Goal: Task Accomplishment & Management: Manage account settings

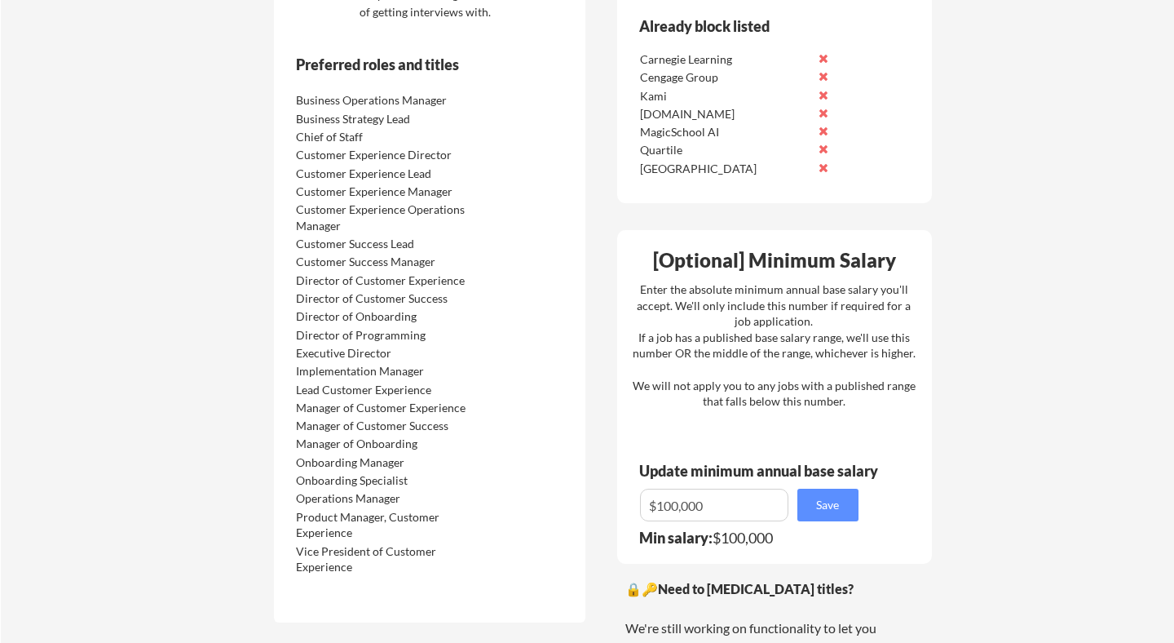
scroll to position [927, 0]
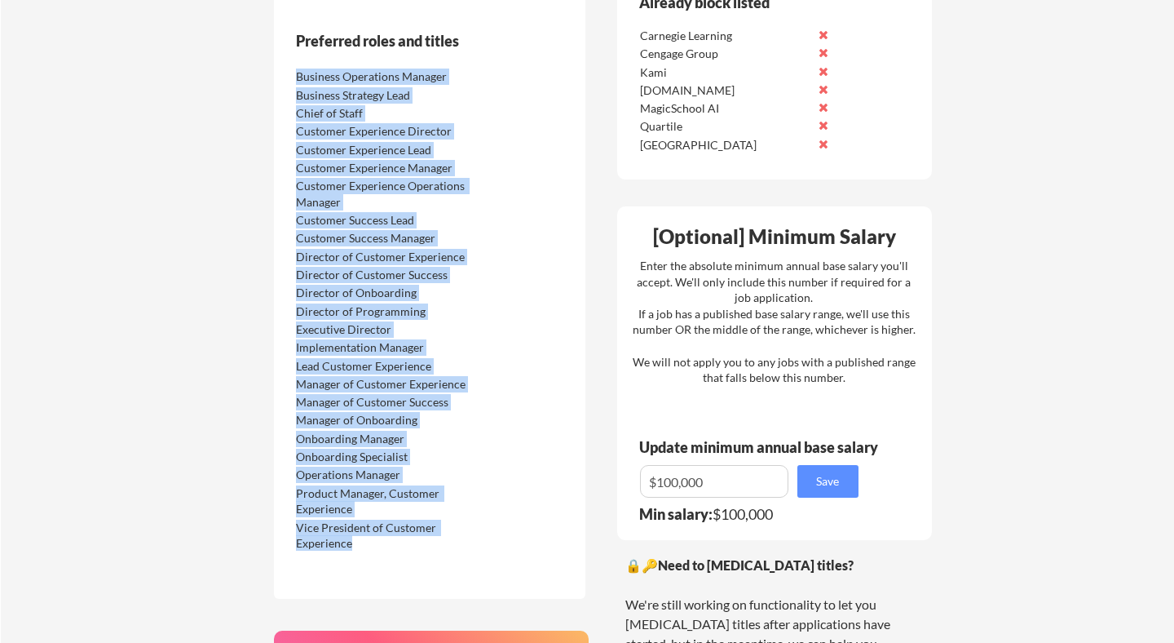
drag, startPoint x: 295, startPoint y: 80, endPoint x: 407, endPoint y: 544, distance: 477.3
click at [407, 544] on div "Business Operations Manager Business Strategy Lead Chief of Staff Customer Expe…" at bounding box center [395, 308] width 206 height 484
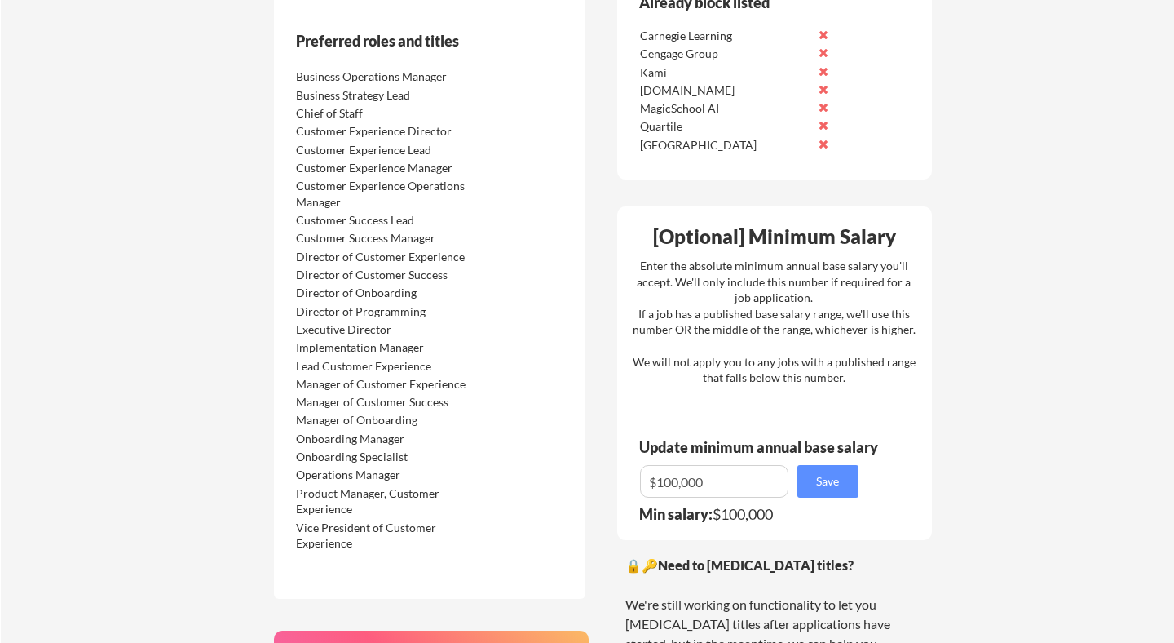
click at [607, 412] on div "🔒 Application Locations List all cities where you would be able to work in-pers…" at bounding box center [603, 268] width 686 height 1593
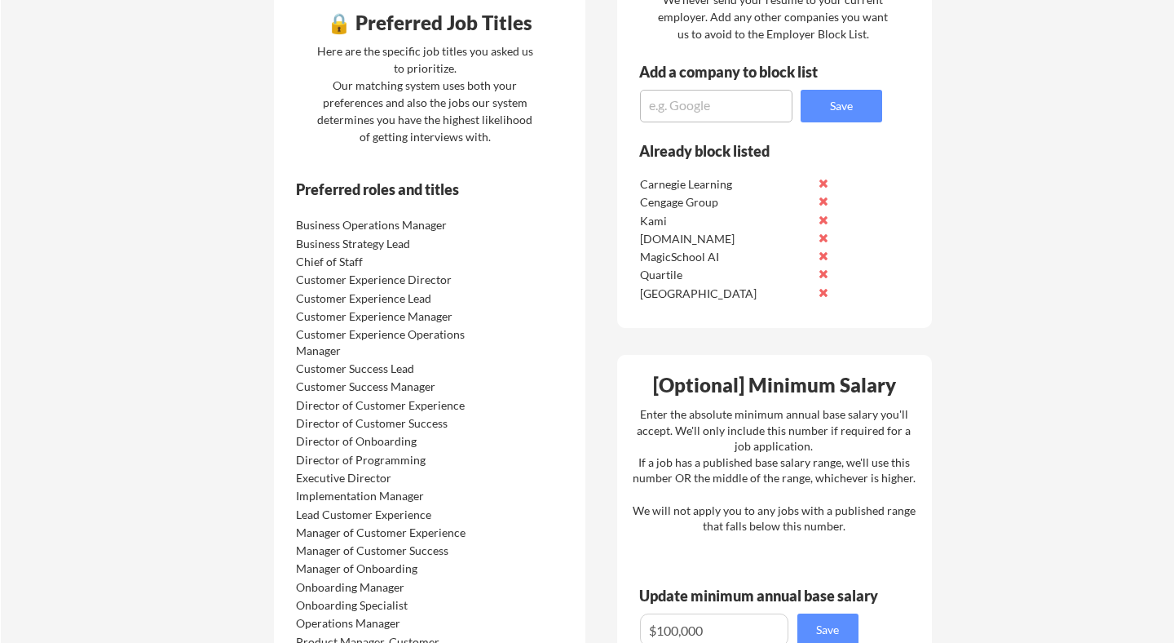
scroll to position [891, 0]
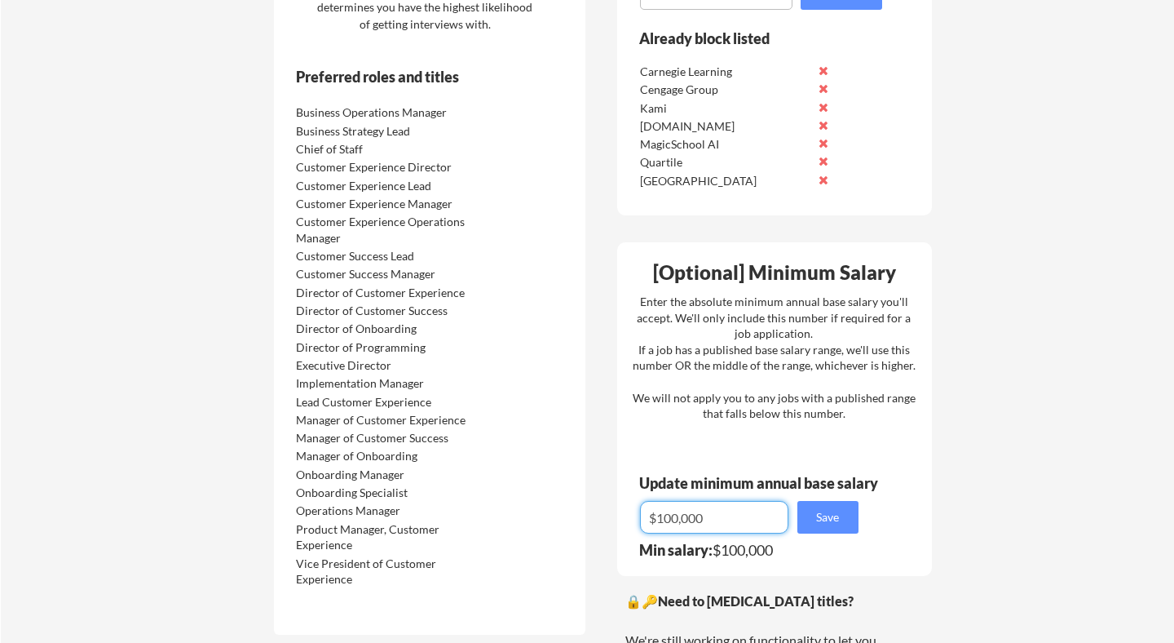
click at [674, 524] on input "input" at bounding box center [714, 517] width 148 height 33
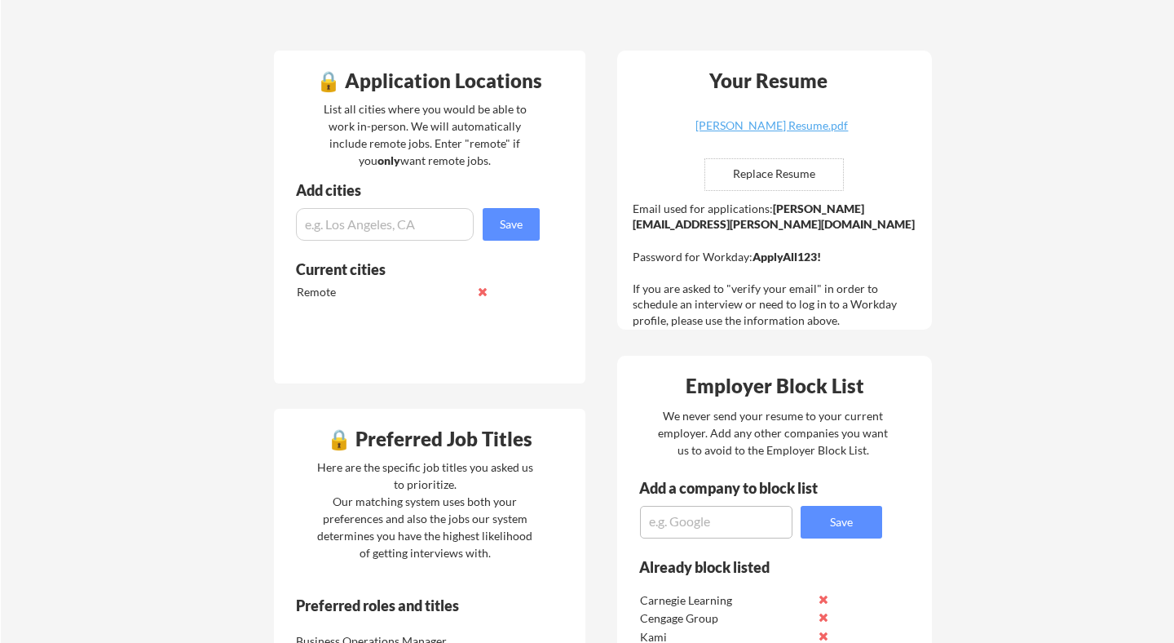
scroll to position [0, 0]
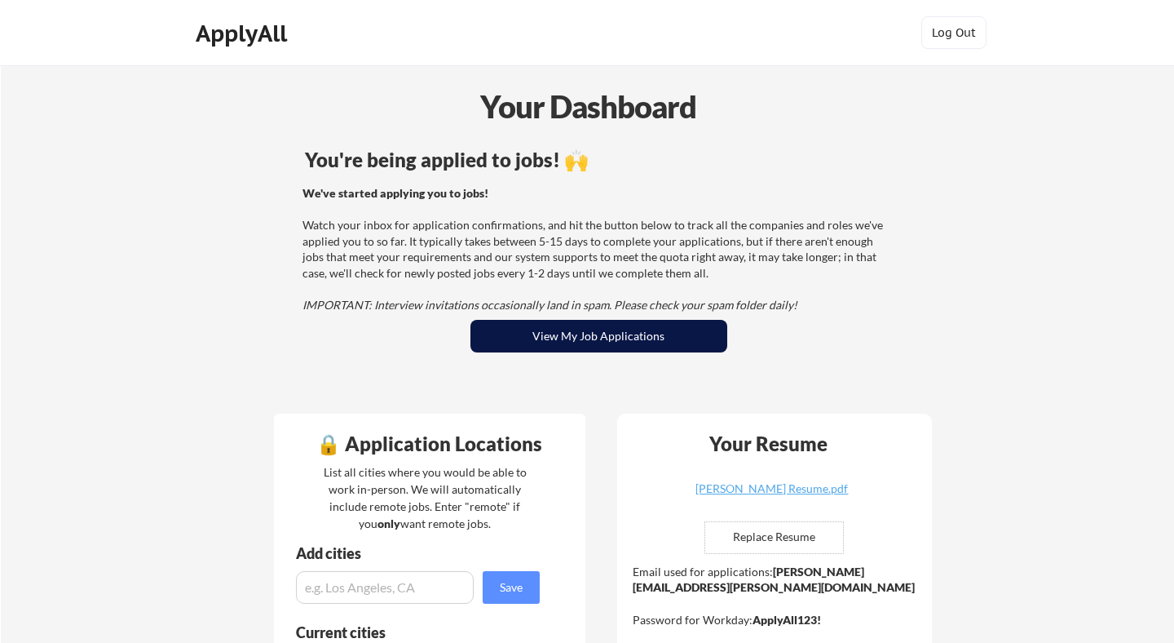
click at [530, 347] on button "View My Job Applications" at bounding box center [599, 336] width 257 height 33
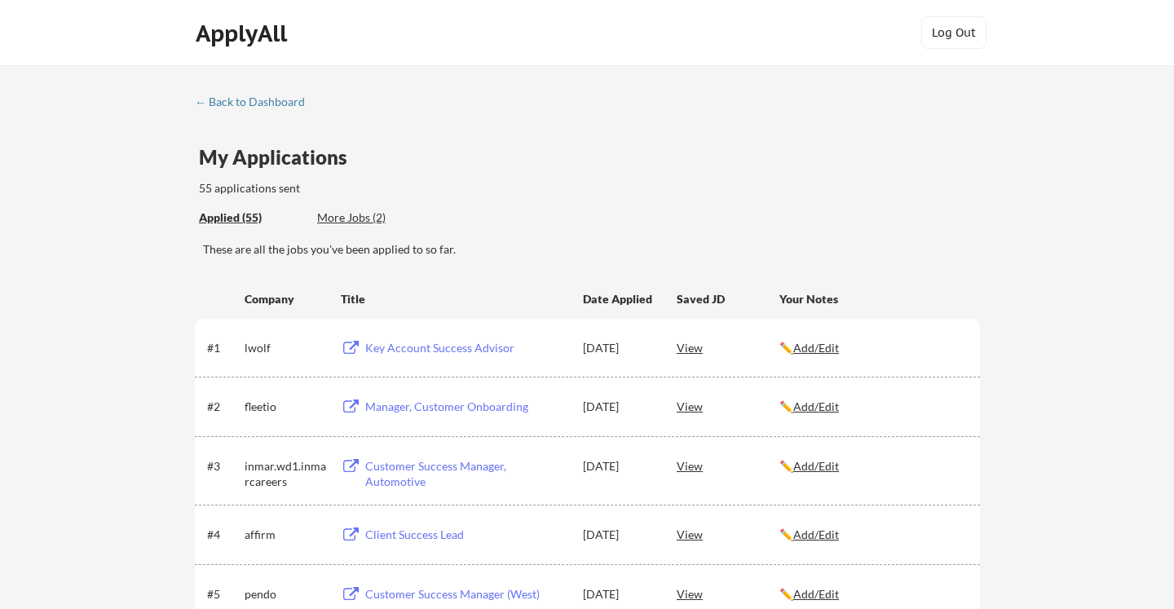
scroll to position [1481, 0]
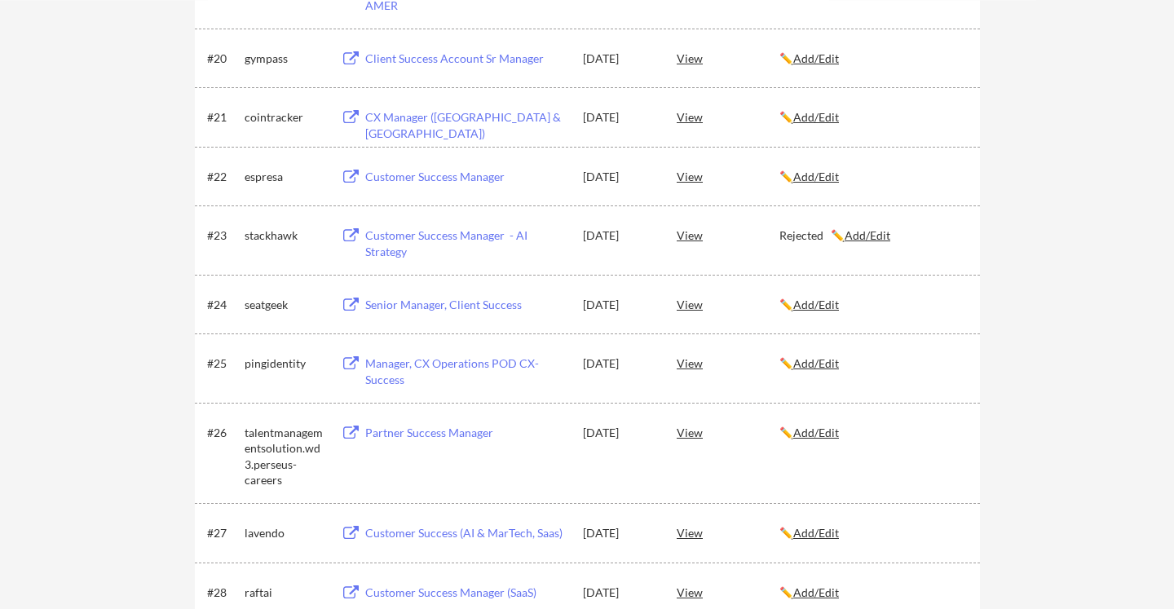
click at [825, 305] on u "Add/Edit" at bounding box center [817, 305] width 46 height 14
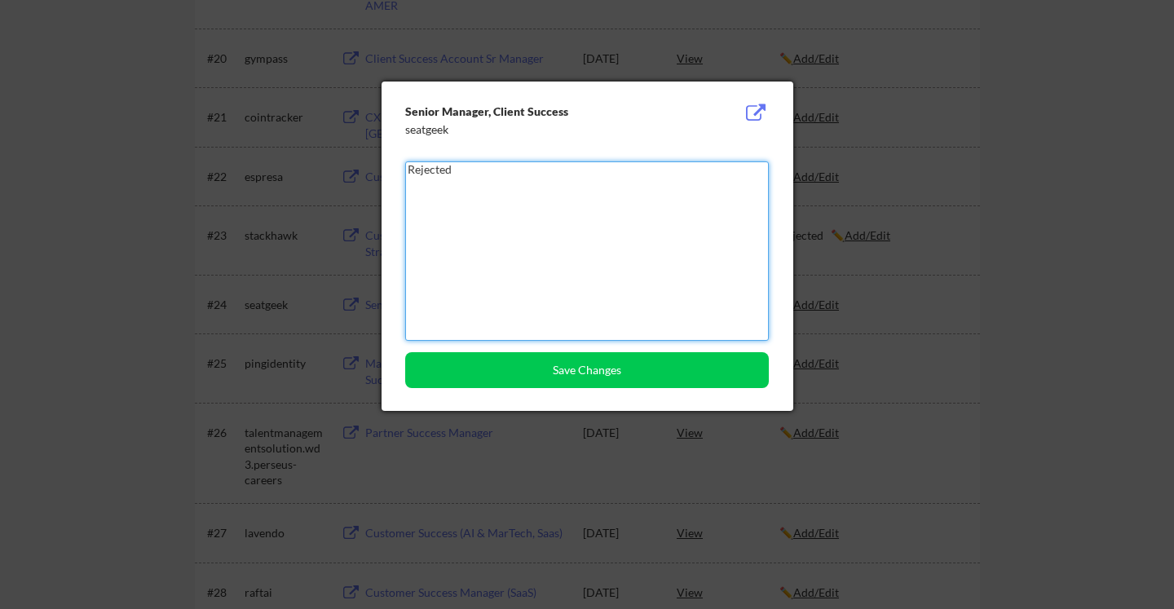
type textarea "Rejected"
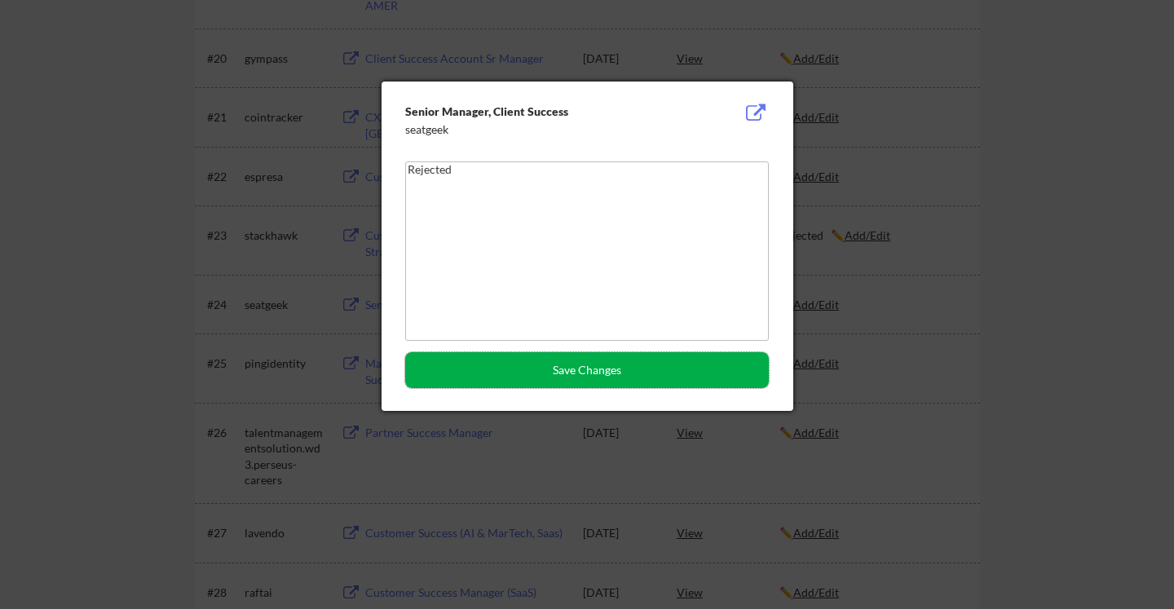
click at [727, 374] on button "Save Changes" at bounding box center [587, 370] width 364 height 36
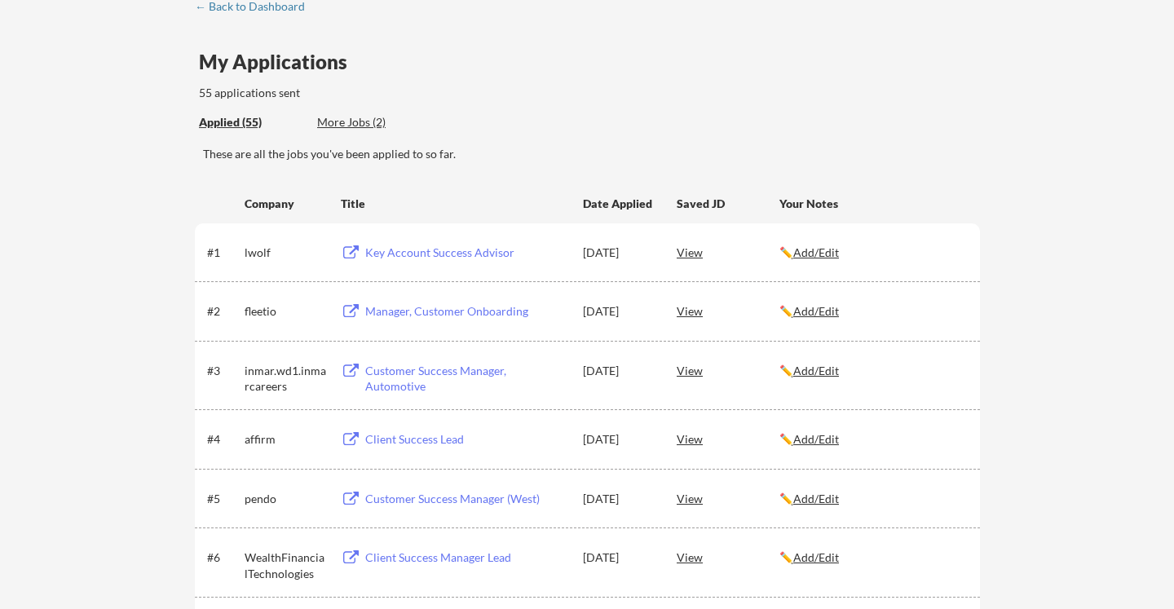
scroll to position [0, 0]
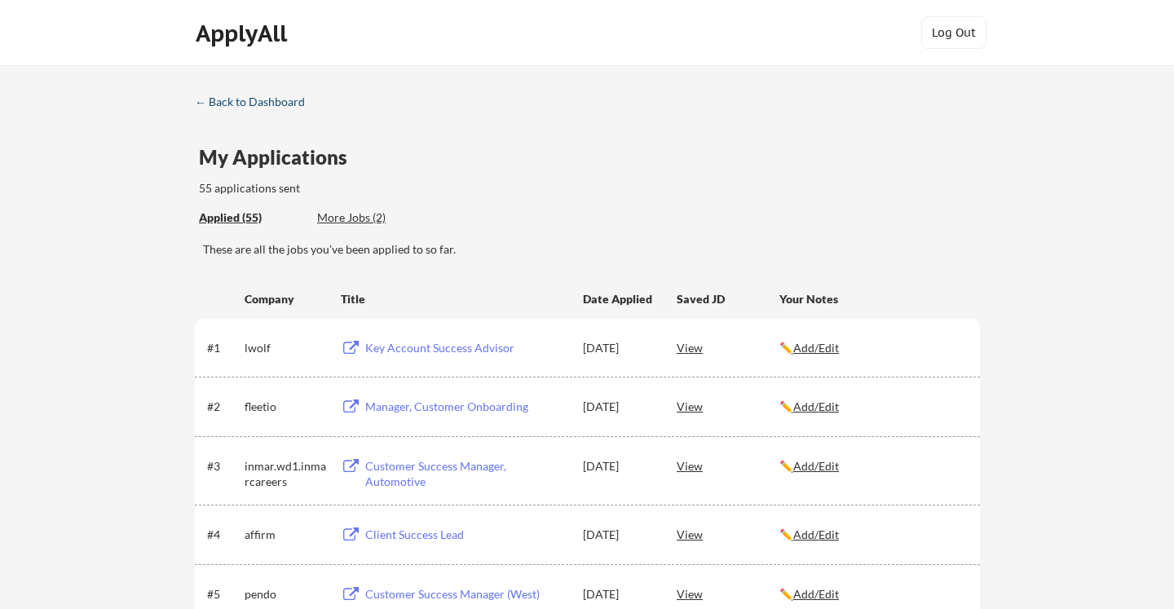
click at [285, 109] on link "← Back to Dashboard" at bounding box center [256, 103] width 122 height 16
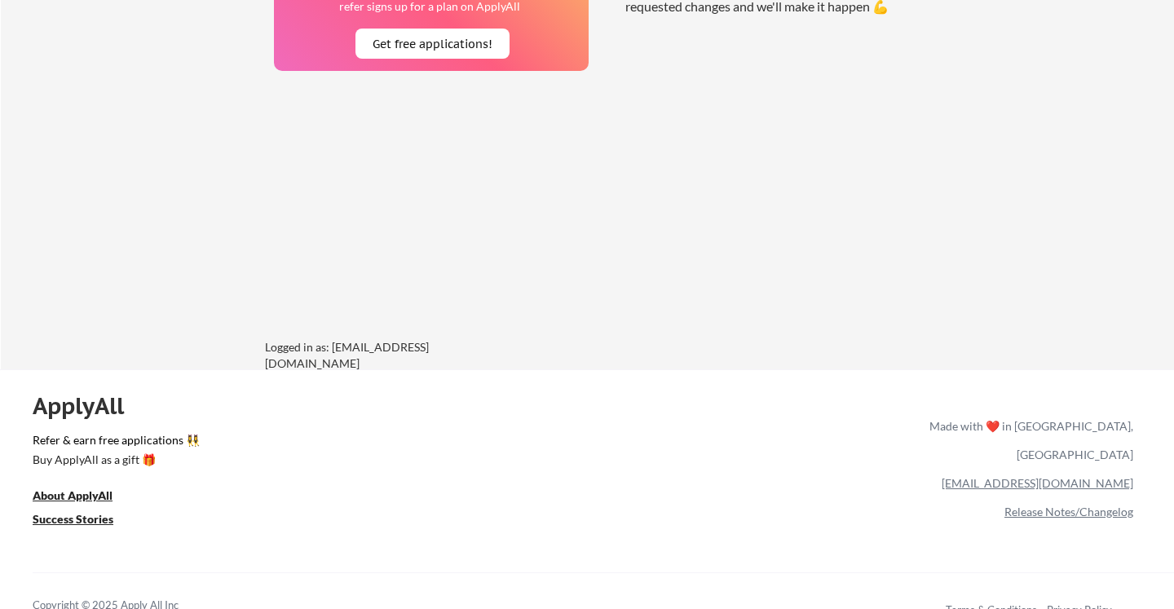
scroll to position [1630, 0]
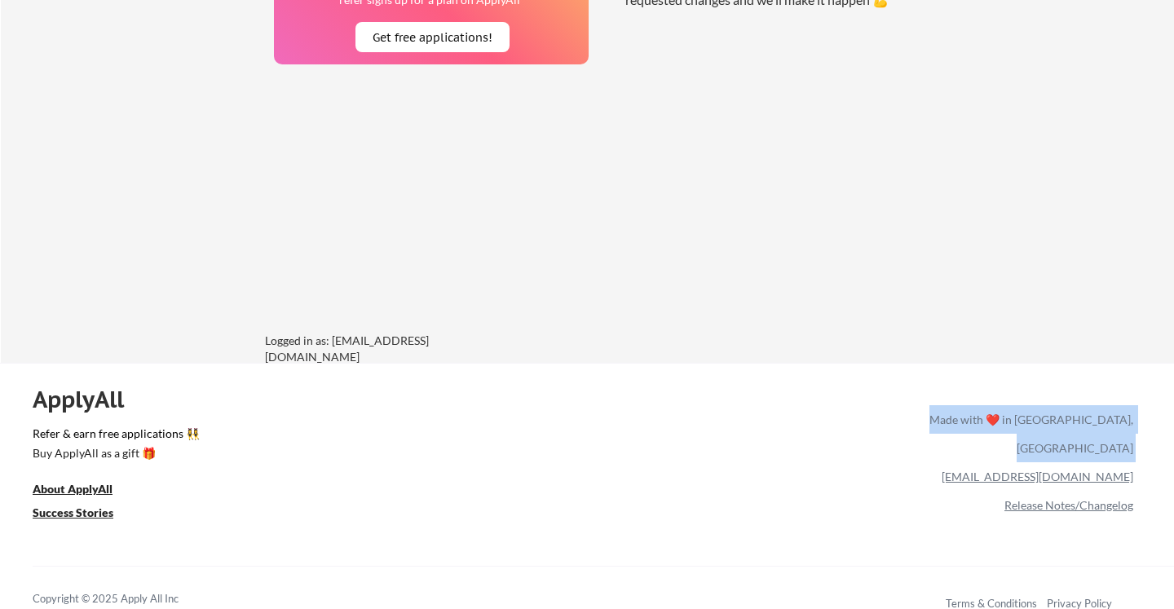
drag, startPoint x: 1136, startPoint y: 450, endPoint x: 1037, endPoint y: 453, distance: 98.7
click at [1037, 453] on div "ApplyAll Refer & earn free applications 👯‍♀️ Buy ApplyAll as a gift 🎁 About App…" at bounding box center [587, 503] width 1174 height 259
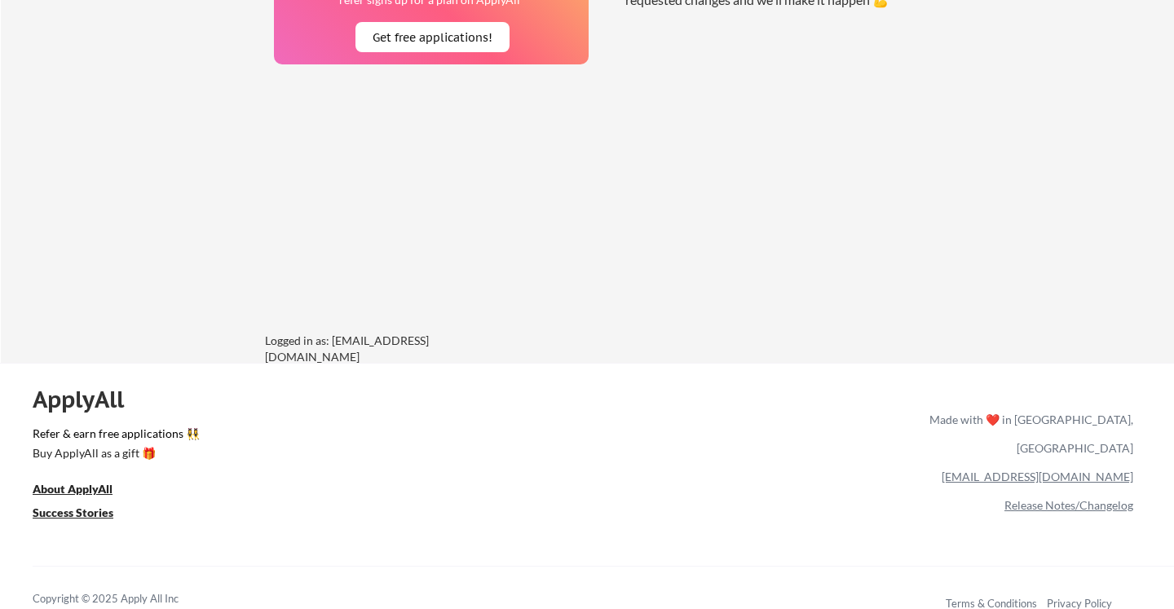
click at [971, 462] on div "[EMAIL_ADDRESS][DOMAIN_NAME]" at bounding box center [1028, 476] width 210 height 29
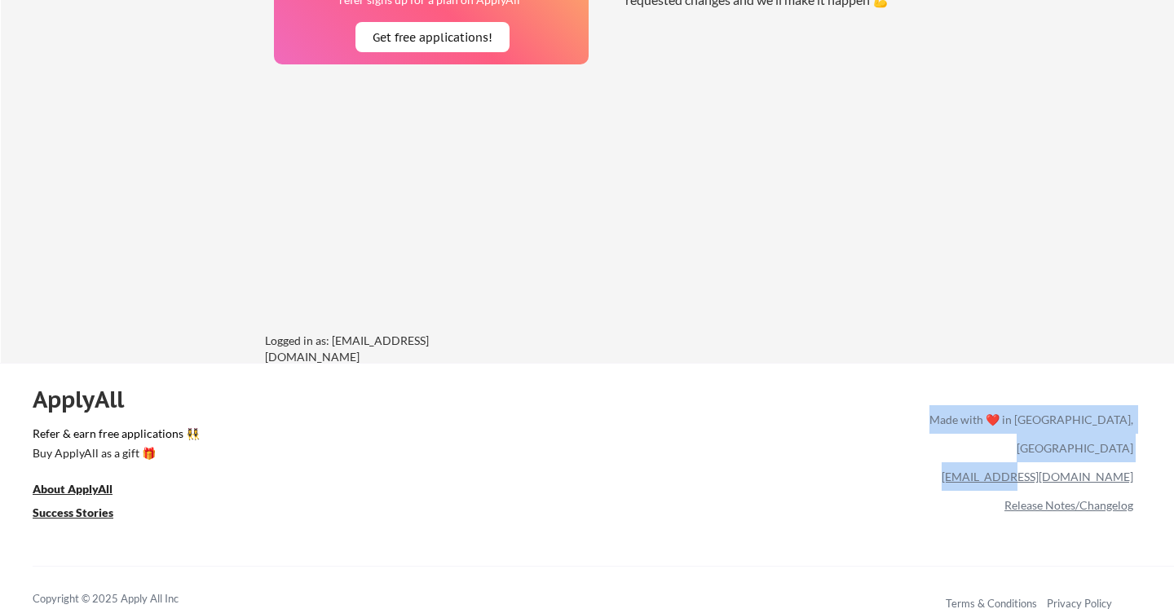
drag, startPoint x: 1153, startPoint y: 448, endPoint x: 1104, endPoint y: 448, distance: 48.9
click at [1104, 448] on div "ApplyAll Refer & earn free applications 👯‍♀️ Buy ApplyAll as a gift 🎁 About App…" at bounding box center [587, 503] width 1174 height 259
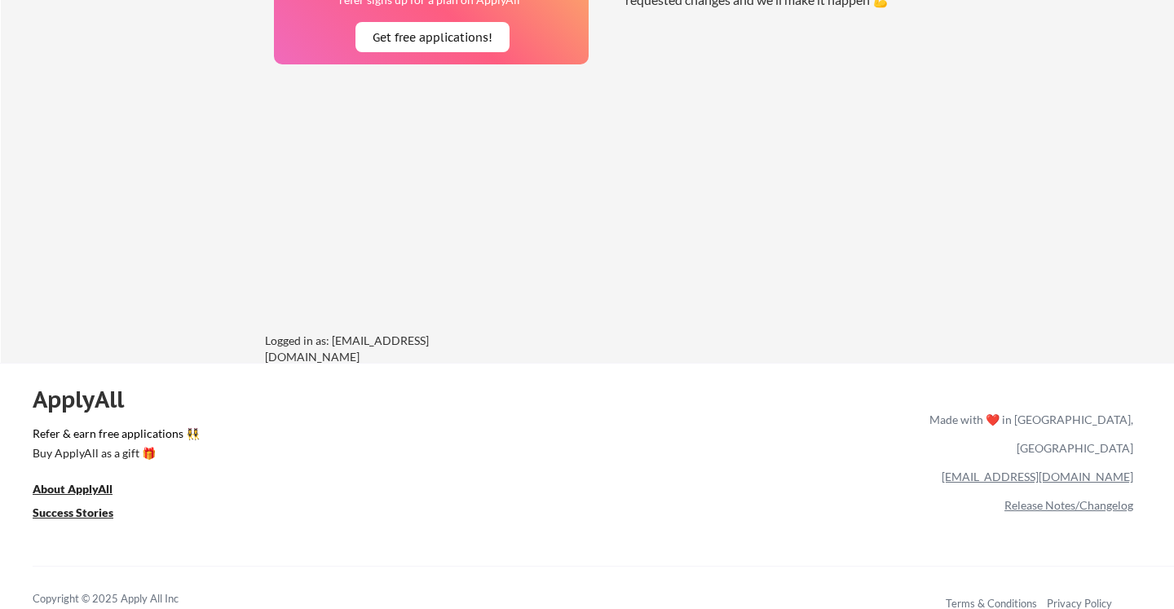
click at [1167, 440] on div "ApplyAll Refer & earn free applications 👯‍♀️ Buy ApplyAll as a gift 🎁 About App…" at bounding box center [587, 503] width 1174 height 259
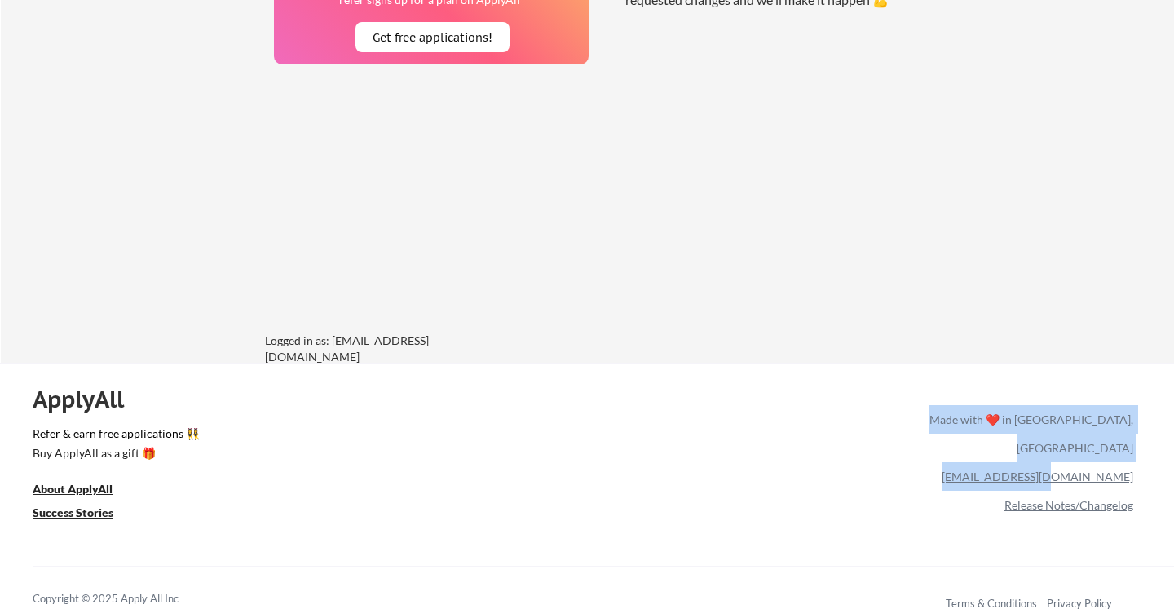
drag, startPoint x: 1143, startPoint y: 453, endPoint x: 1132, endPoint y: 450, distance: 11.7
click at [1132, 450] on div "ApplyAll Refer & earn free applications 👯‍♀️ Buy ApplyAll as a gift 🎁 About App…" at bounding box center [587, 503] width 1174 height 259
click at [1022, 462] on div "[EMAIL_ADDRESS][DOMAIN_NAME]" at bounding box center [1028, 476] width 210 height 29
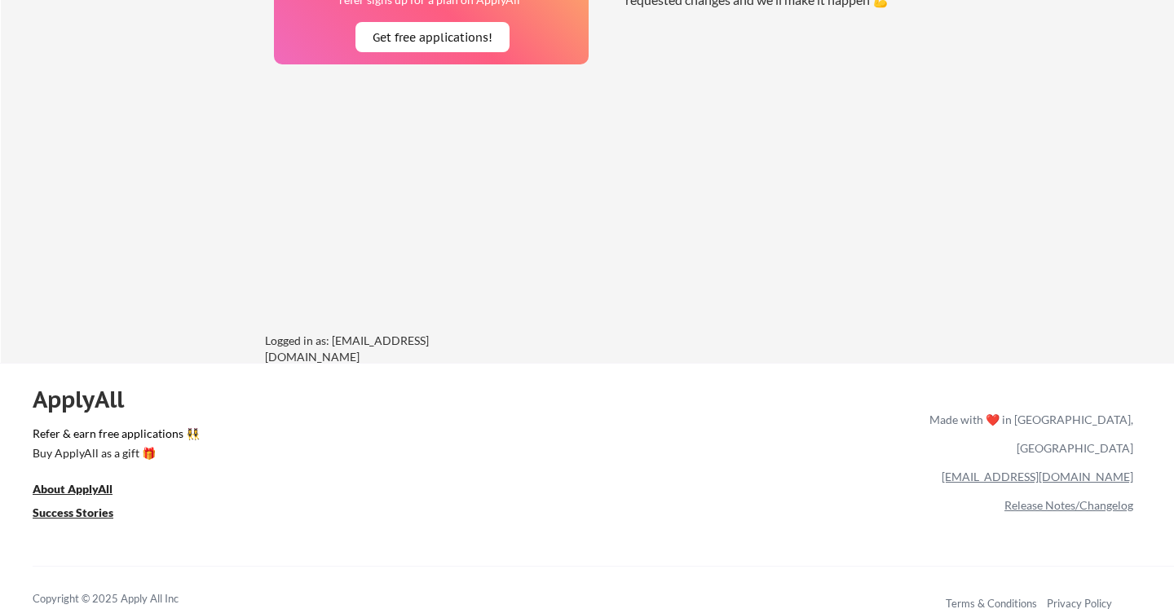
drag, startPoint x: 1025, startPoint y: 453, endPoint x: 1136, endPoint y: 455, distance: 110.9
click at [1136, 455] on div "ApplyAll Refer & earn free applications 👯‍♀️ Buy ApplyAll as a gift 🎁 About App…" at bounding box center [587, 503] width 1174 height 259
click at [926, 462] on div "[EMAIL_ADDRESS][DOMAIN_NAME]" at bounding box center [1028, 476] width 210 height 29
drag, startPoint x: 1030, startPoint y: 449, endPoint x: 1133, endPoint y: 458, distance: 103.2
click at [1133, 462] on div "[EMAIL_ADDRESS][DOMAIN_NAME]" at bounding box center [1028, 476] width 210 height 29
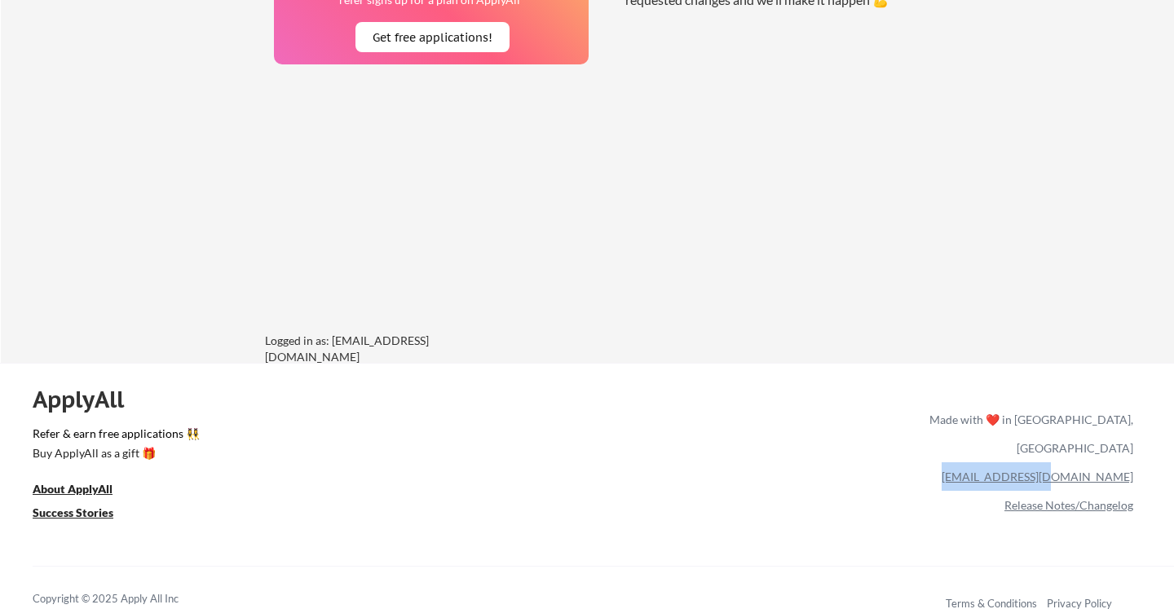
copy link "[EMAIL_ADDRESS][DOMAIN_NAME]"
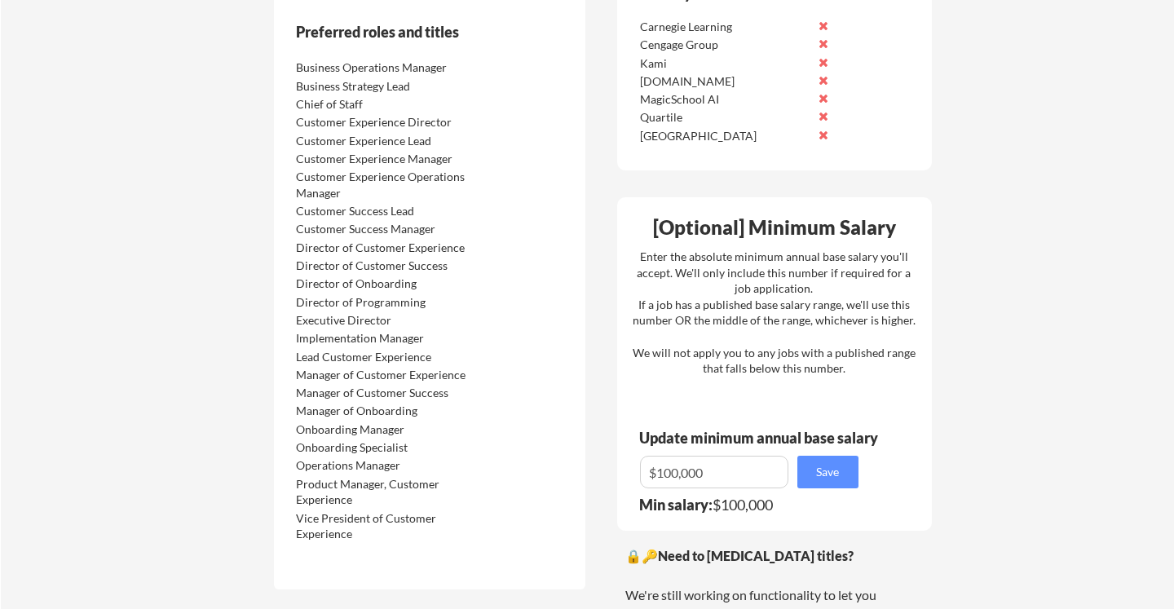
scroll to position [940, 0]
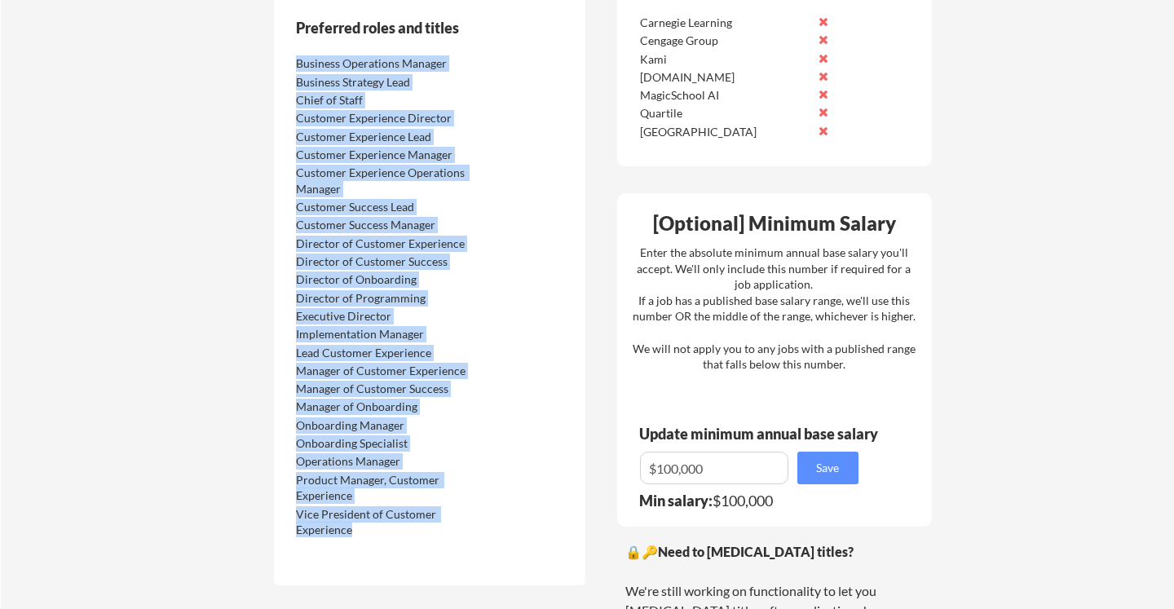
drag, startPoint x: 296, startPoint y: 69, endPoint x: 365, endPoint y: 533, distance: 469.1
click at [365, 533] on div "Business Operations Manager Business Strategy Lead Chief of Staff Customer Expe…" at bounding box center [395, 295] width 206 height 484
copy div "Business Operations Manager Business Strategy Lead Chief of Staff Customer Expe…"
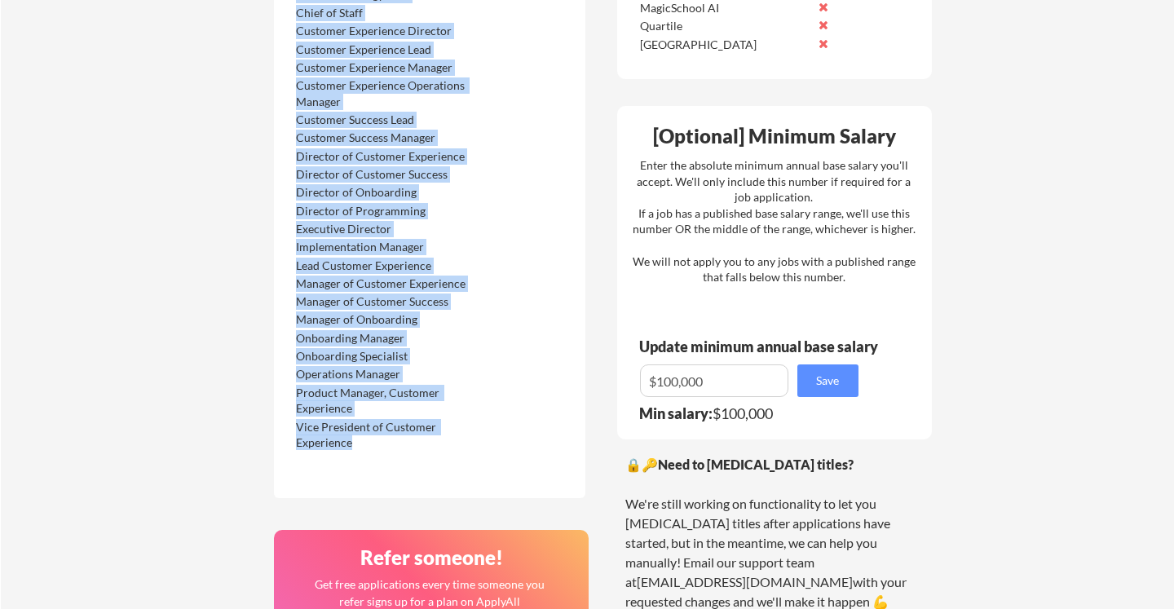
scroll to position [1029, 0]
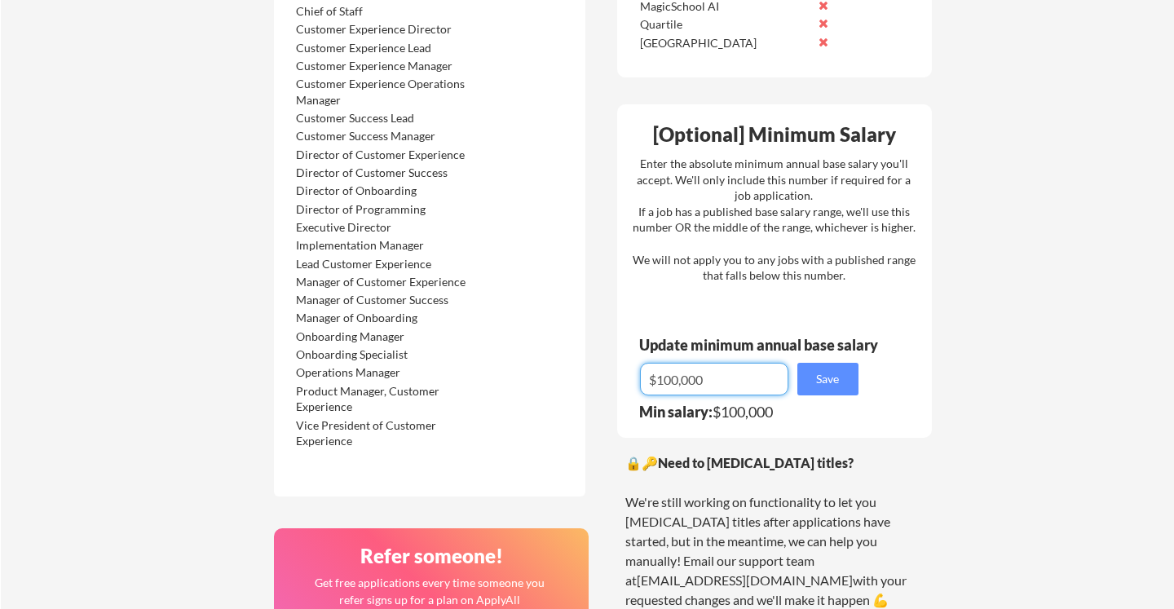
drag, startPoint x: 679, startPoint y: 374, endPoint x: 668, endPoint y: 373, distance: 10.7
click at [668, 373] on input "input" at bounding box center [714, 379] width 148 height 33
click at [862, 278] on div "Enter the absolute minimum annual base salary you'll accept. We'll only include…" at bounding box center [774, 220] width 283 height 128
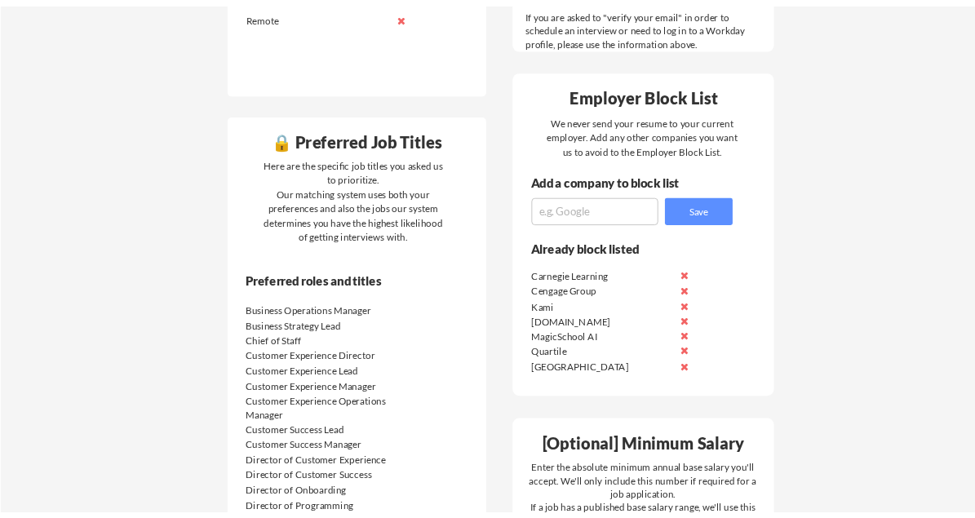
scroll to position [636, 0]
